Goal: Transaction & Acquisition: Obtain resource

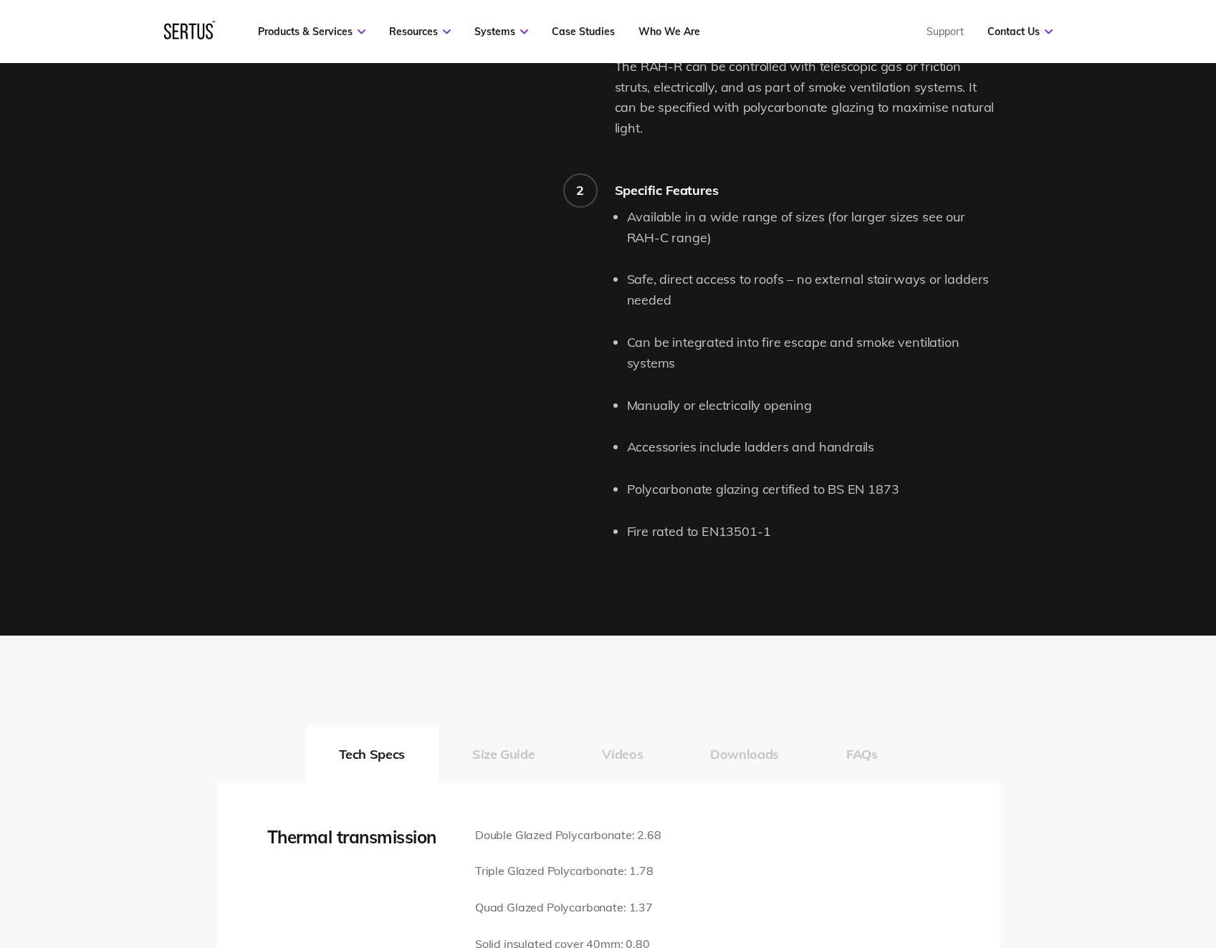
scroll to position [1791, 0]
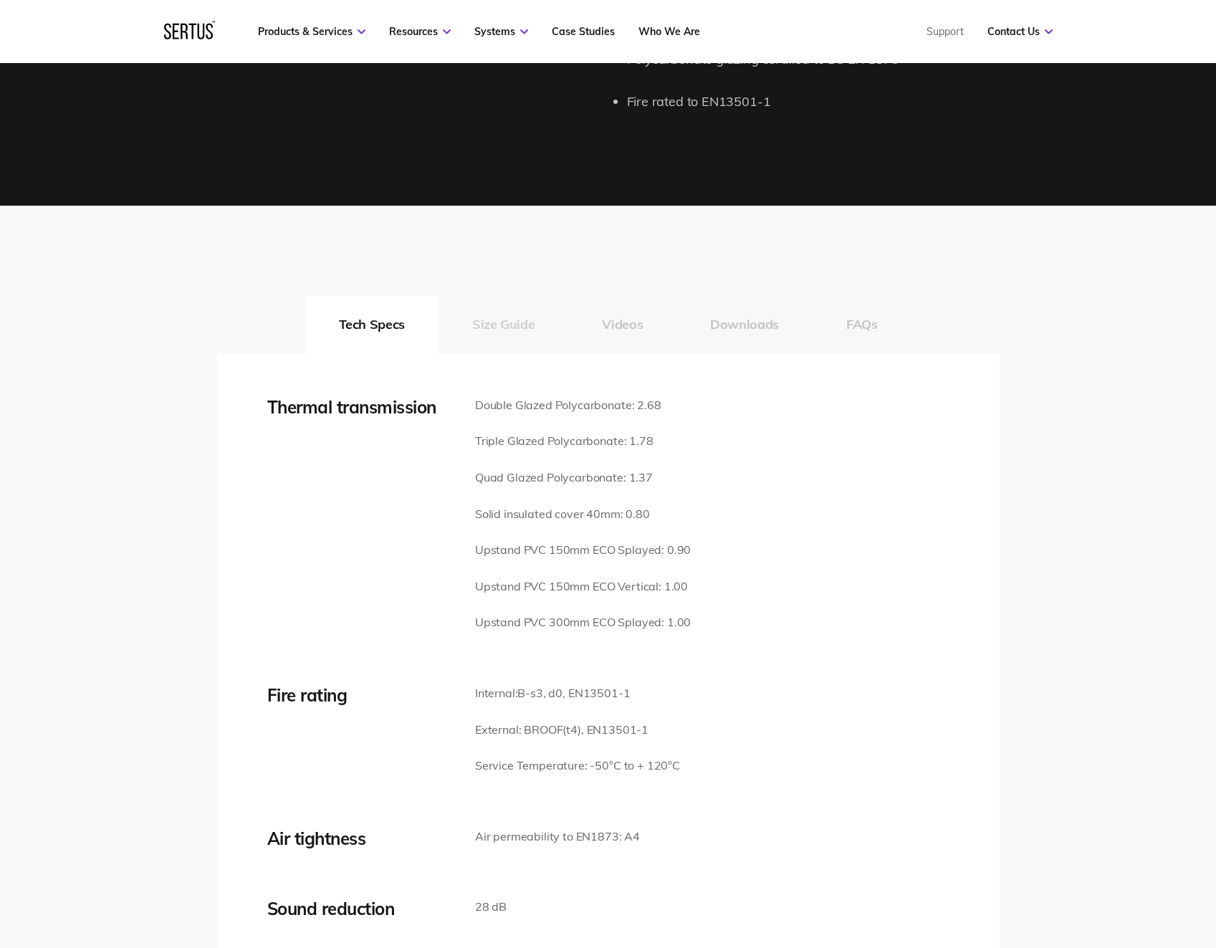
click at [496, 304] on button "Size Guide" at bounding box center [503, 324] width 130 height 57
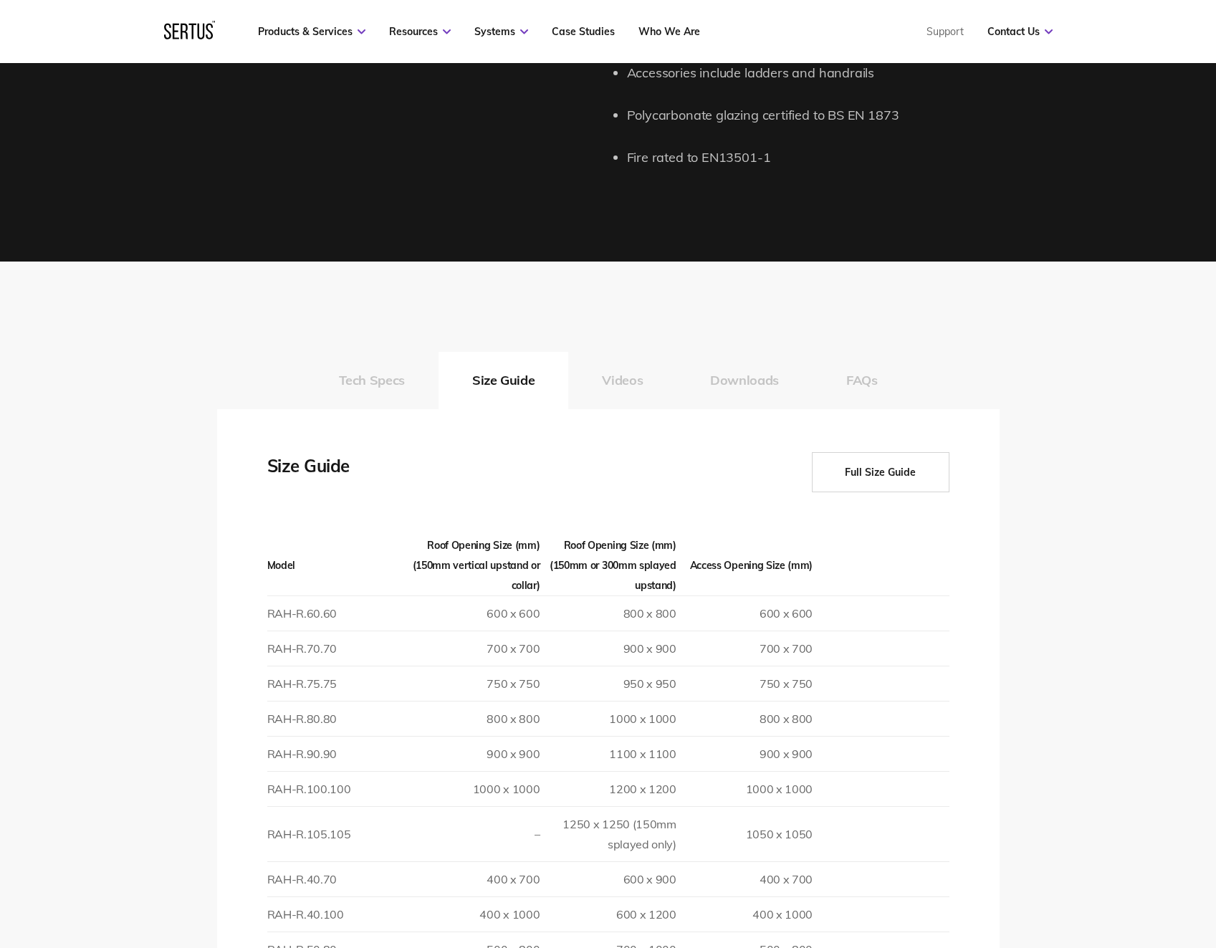
scroll to position [1719, 0]
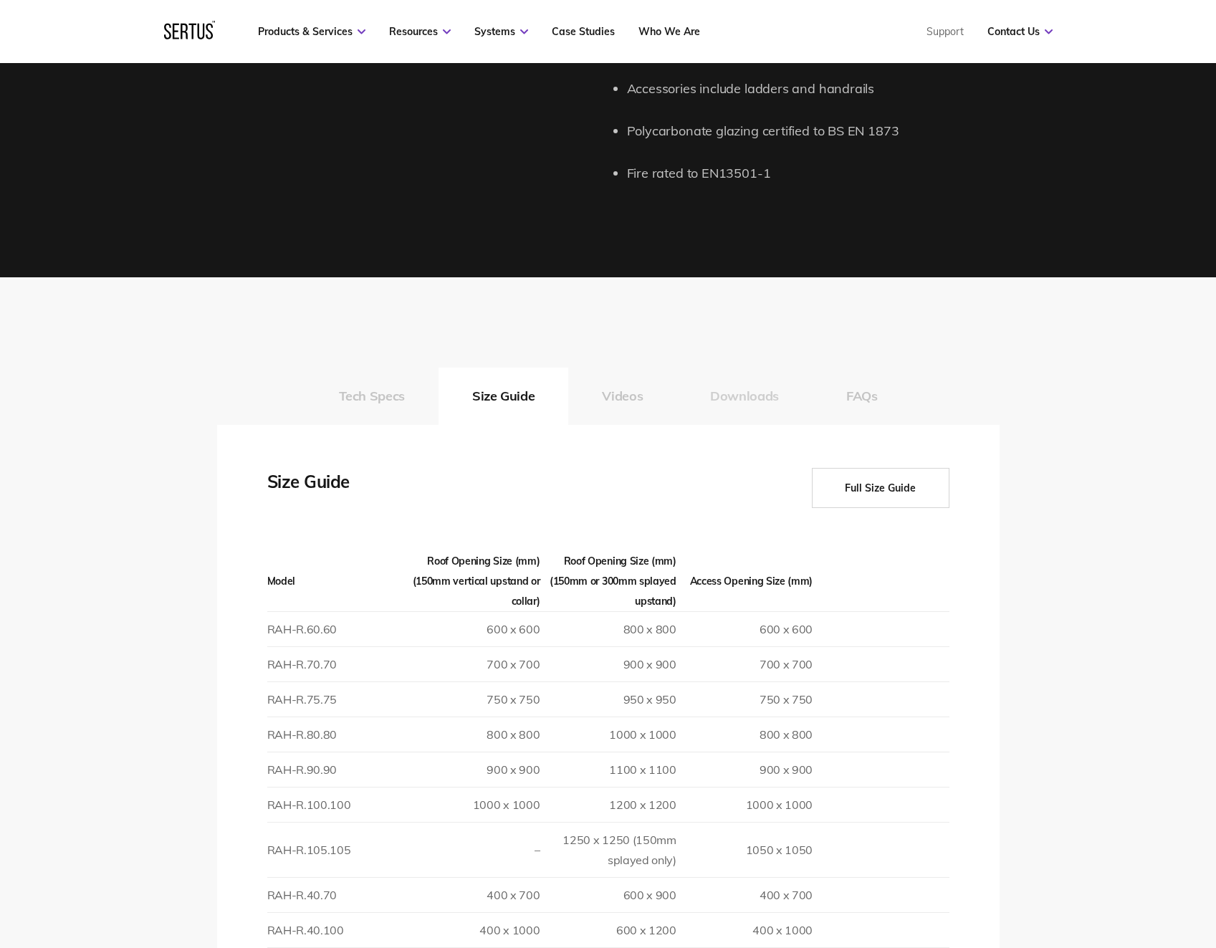
click at [725, 380] on button "Downloads" at bounding box center [744, 396] width 136 height 57
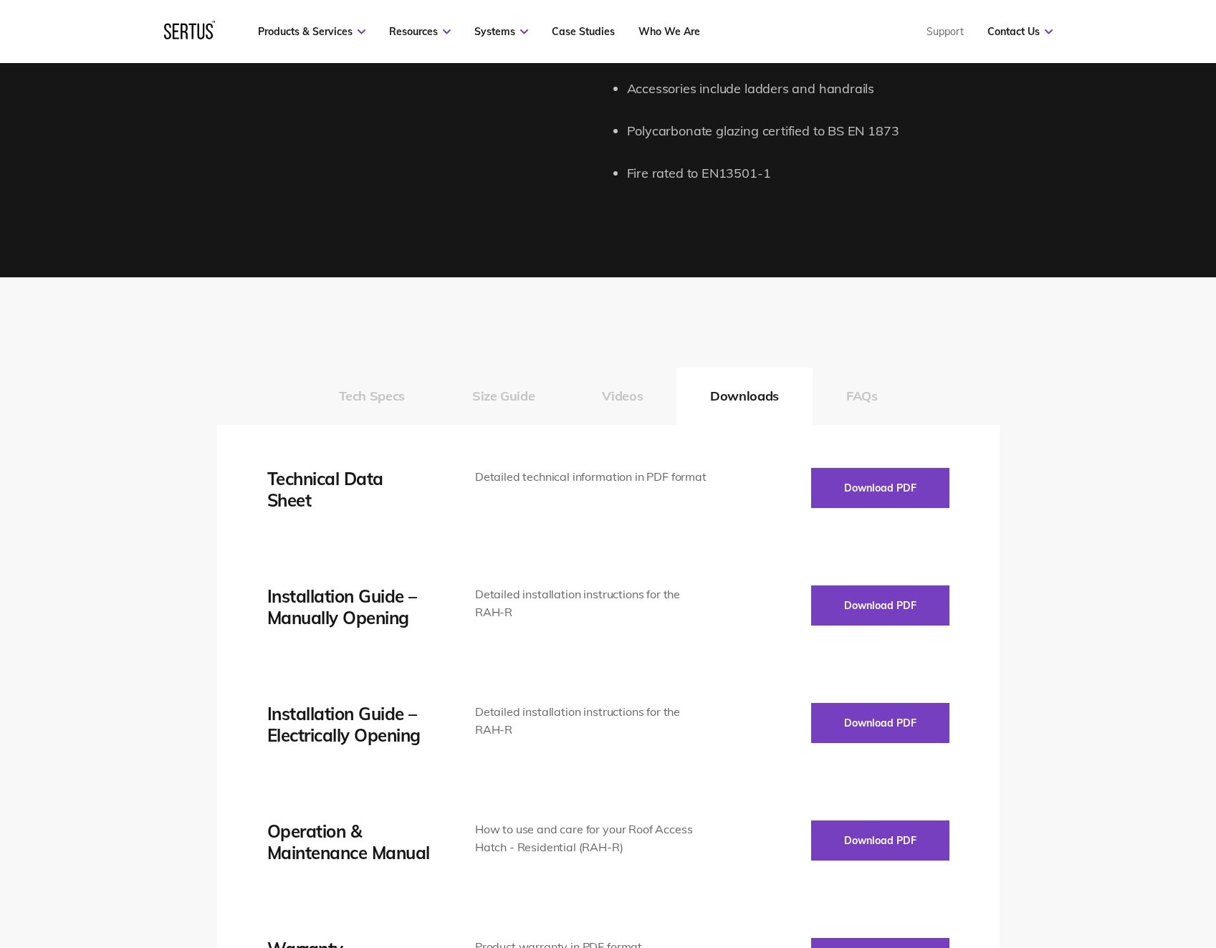
scroll to position [1791, 0]
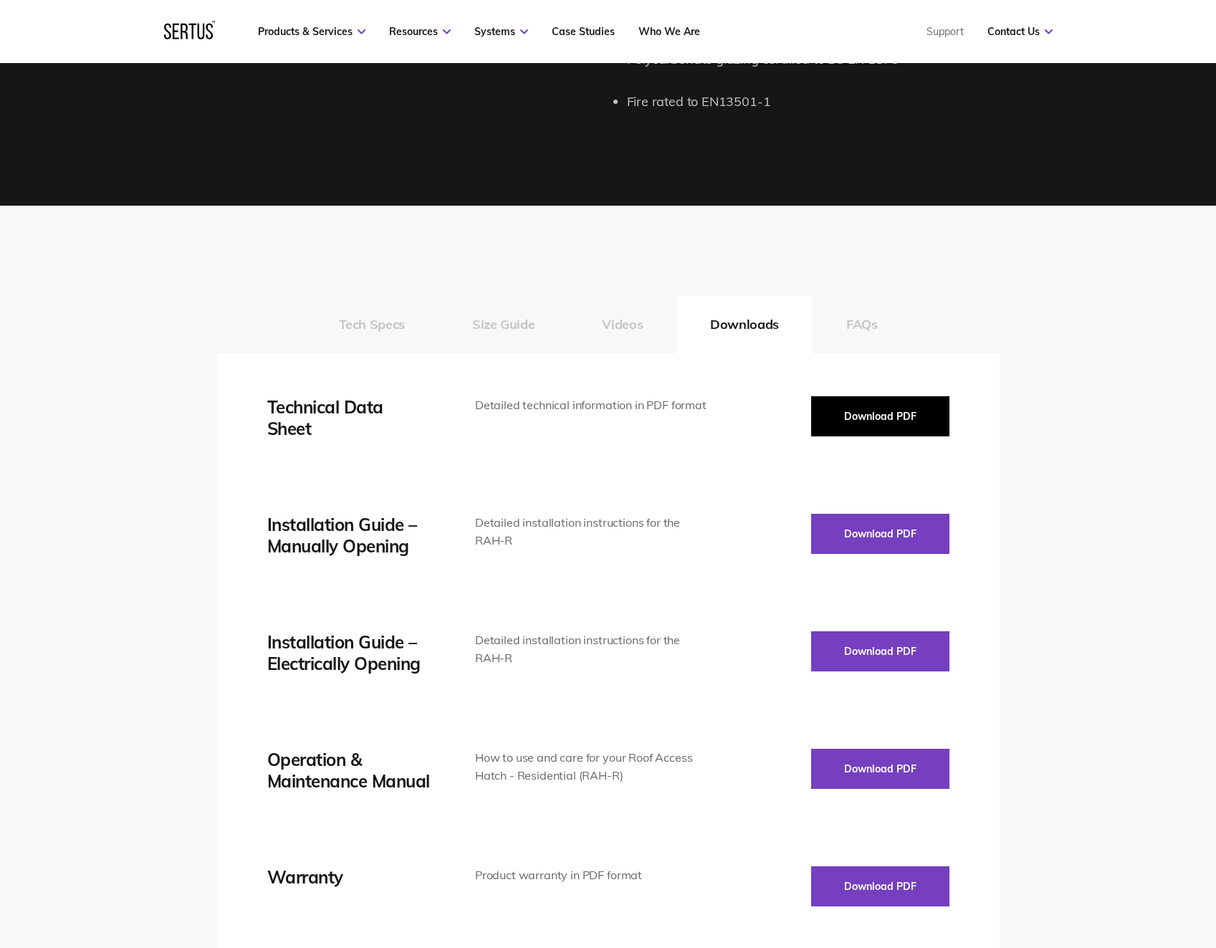
click at [887, 396] on button "Download PDF" at bounding box center [880, 416] width 138 height 40
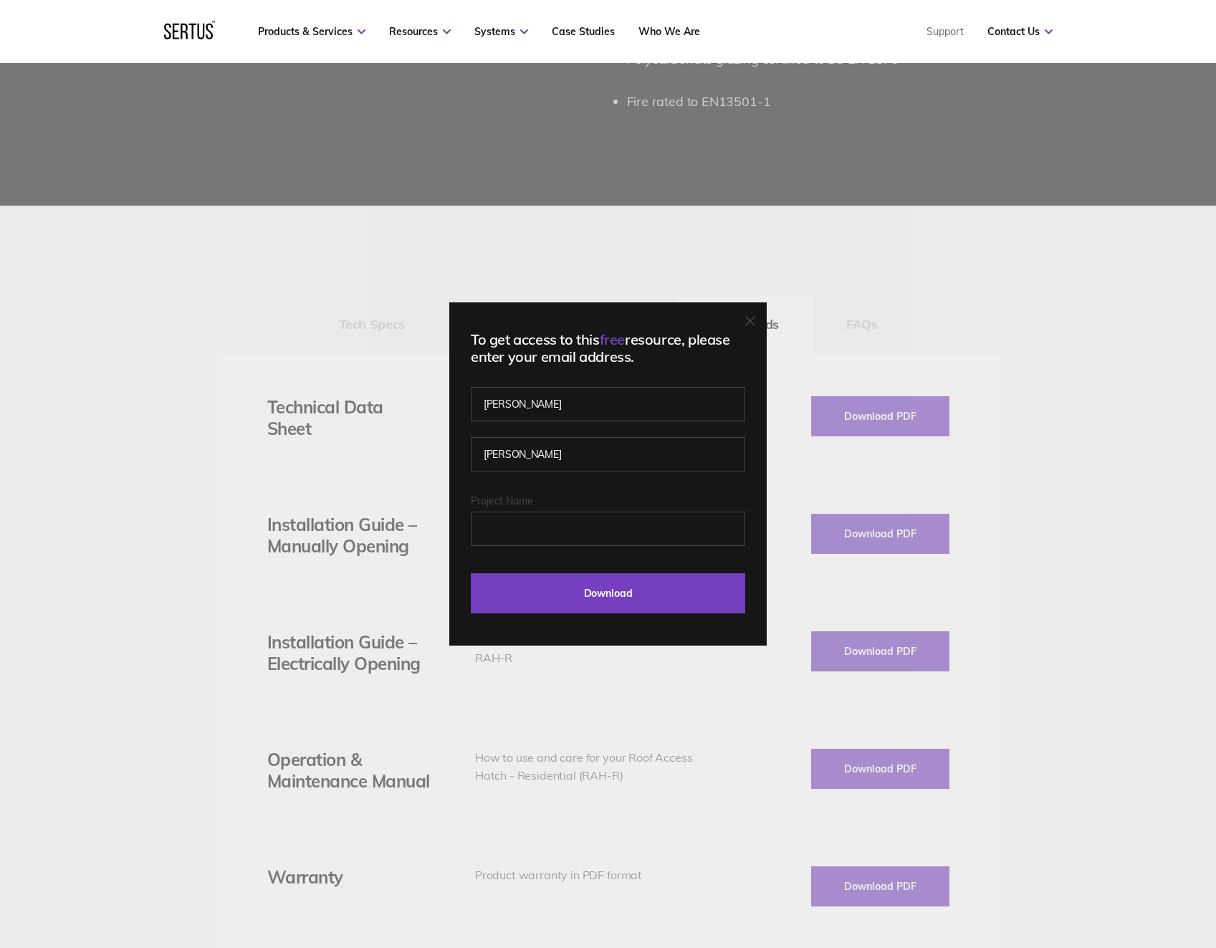
click at [754, 322] on icon at bounding box center [750, 321] width 9 height 9
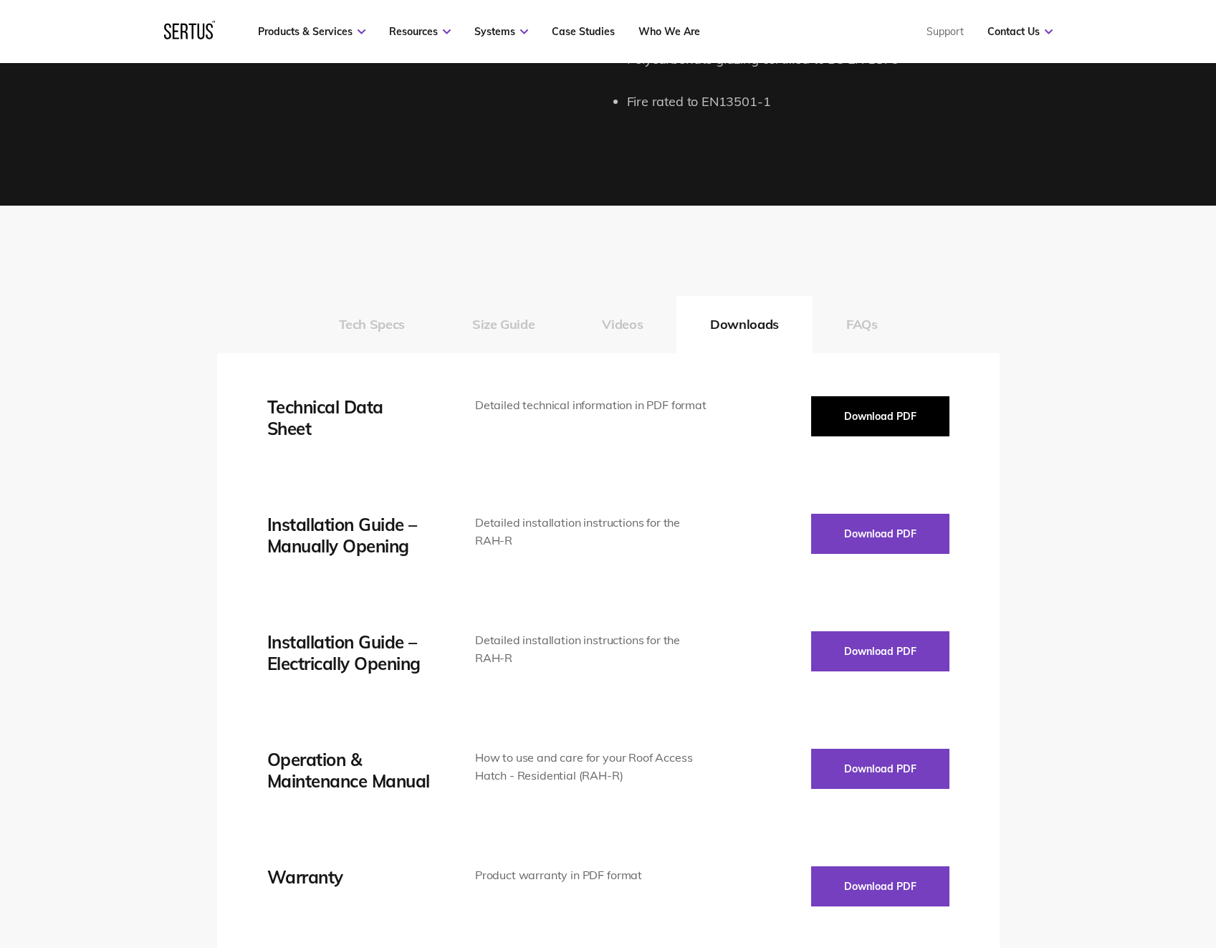
click at [866, 400] on button "Download PDF" at bounding box center [880, 416] width 138 height 40
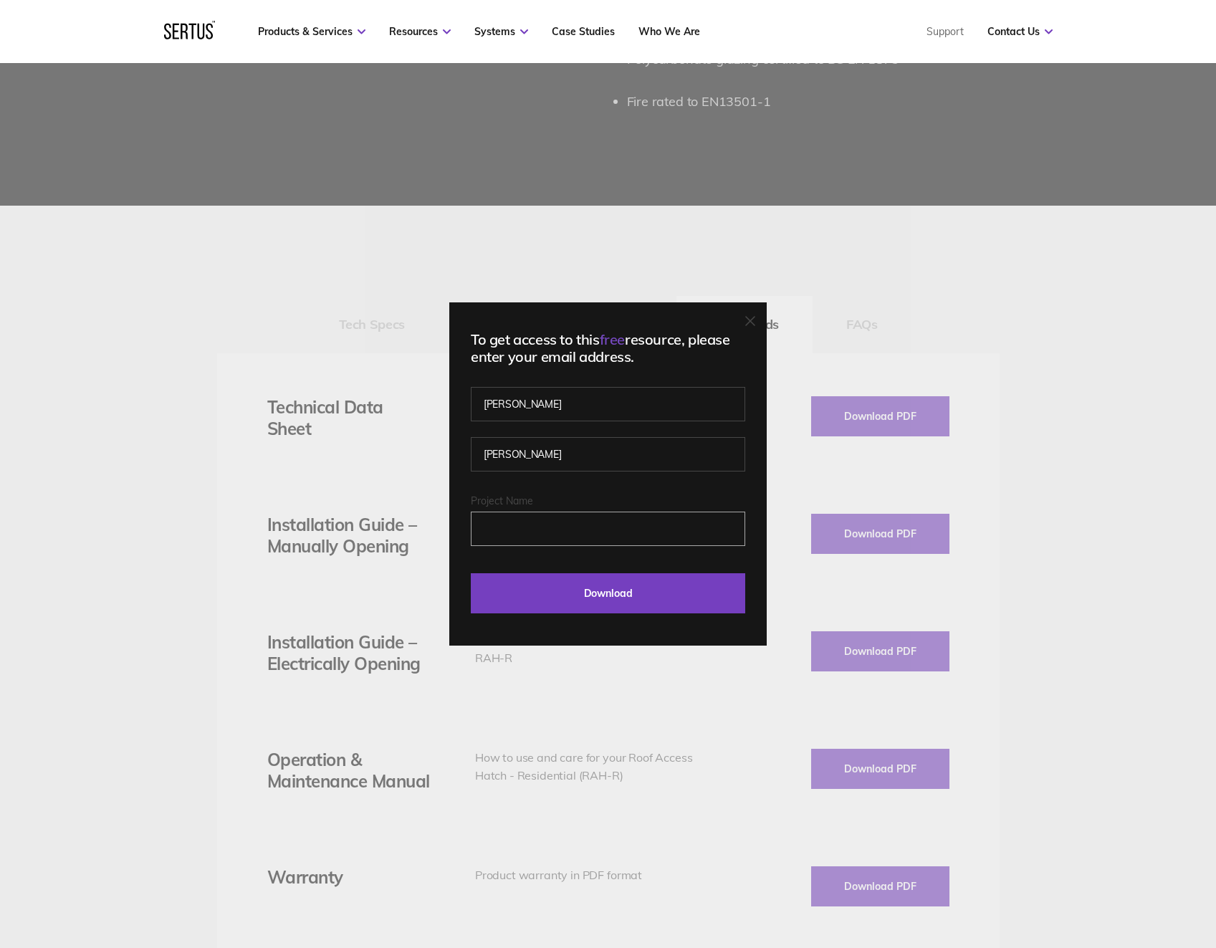
click at [553, 523] on input "Project Name" at bounding box center [608, 529] width 274 height 34
type input "Finge HQ"
click at [601, 597] on input "Download" at bounding box center [608, 593] width 274 height 40
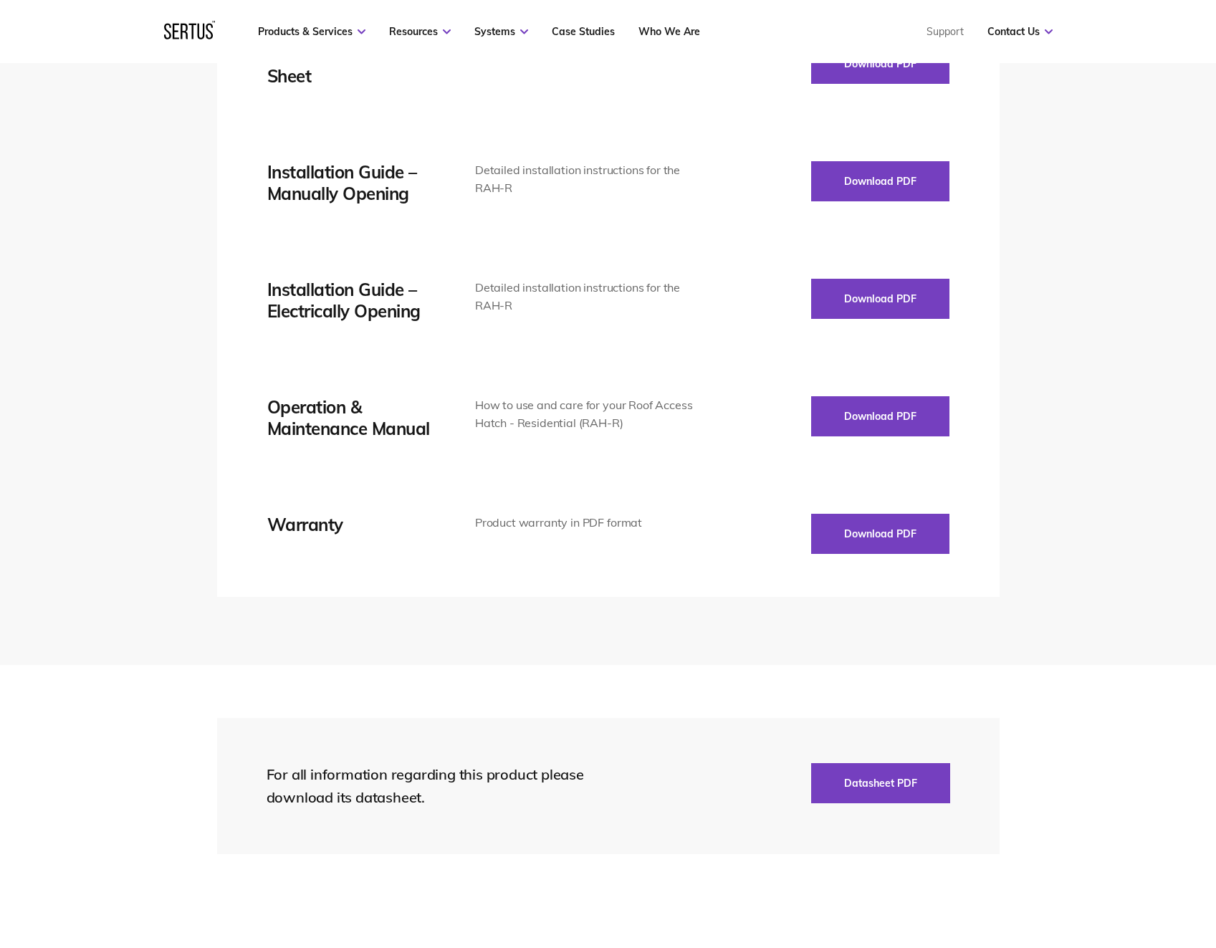
scroll to position [2149, 0]
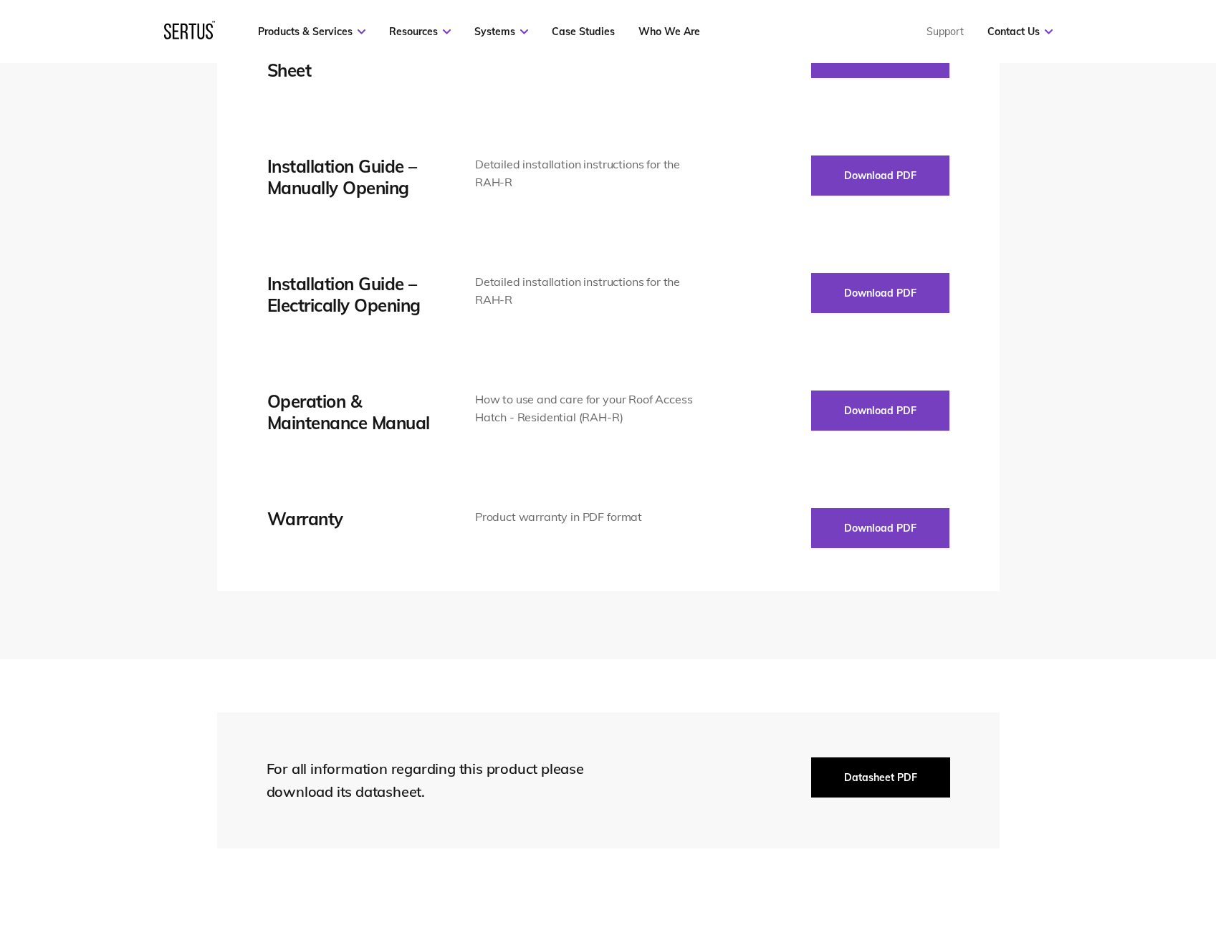
click at [888, 759] on button "Datasheet PDF" at bounding box center [880, 777] width 139 height 40
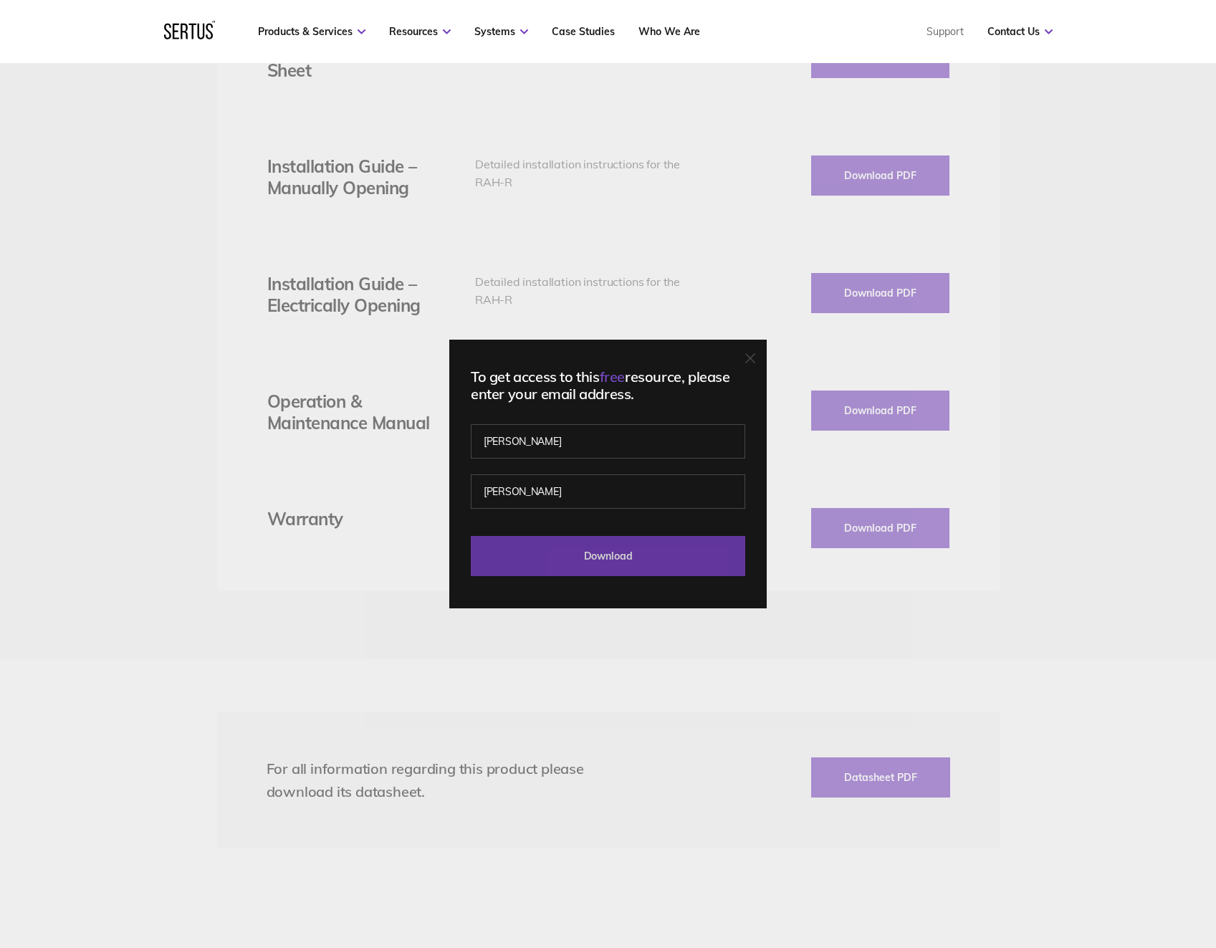
click at [628, 562] on input "Download" at bounding box center [608, 556] width 274 height 40
